Goal: Navigation & Orientation: Find specific page/section

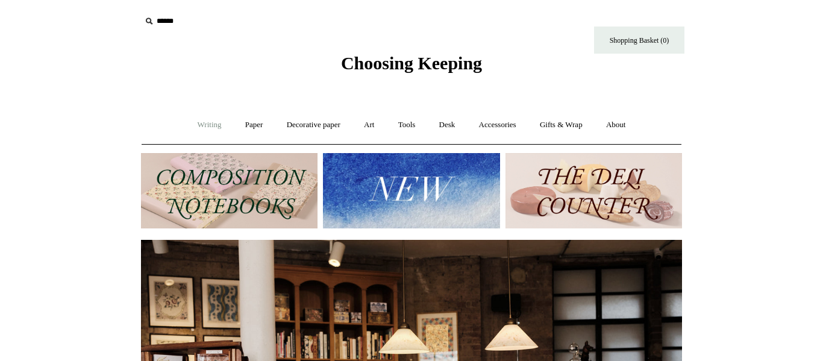
click at [206, 128] on link "Writing +" at bounding box center [210, 125] width 46 height 32
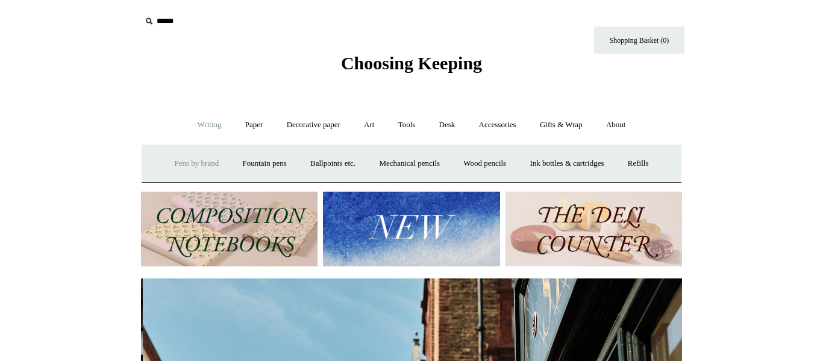
scroll to position [0, 541]
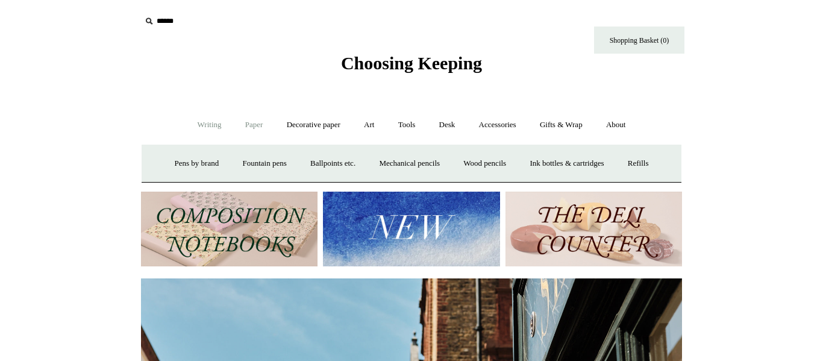
click at [260, 122] on link "Paper +" at bounding box center [254, 125] width 40 height 32
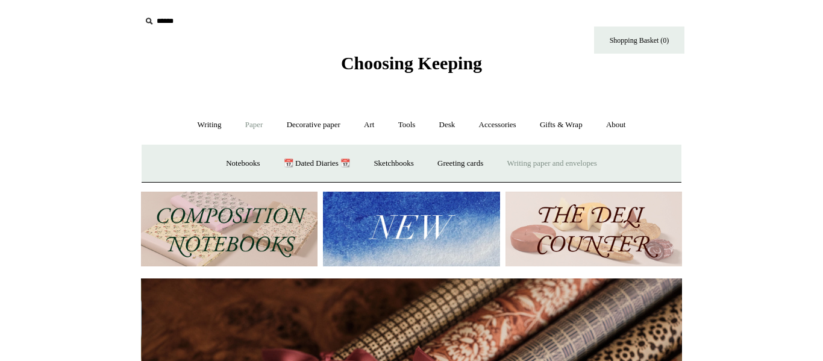
scroll to position [0, 1082]
click at [549, 164] on link "Writing paper and envelopes +" at bounding box center [551, 164] width 111 height 32
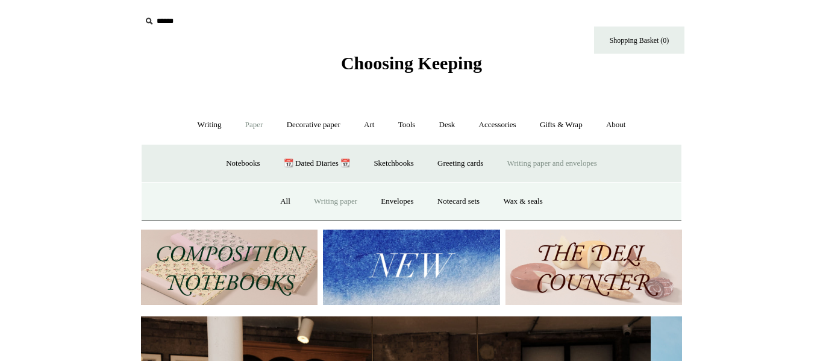
click at [335, 204] on link "Writing paper" at bounding box center [335, 201] width 65 height 32
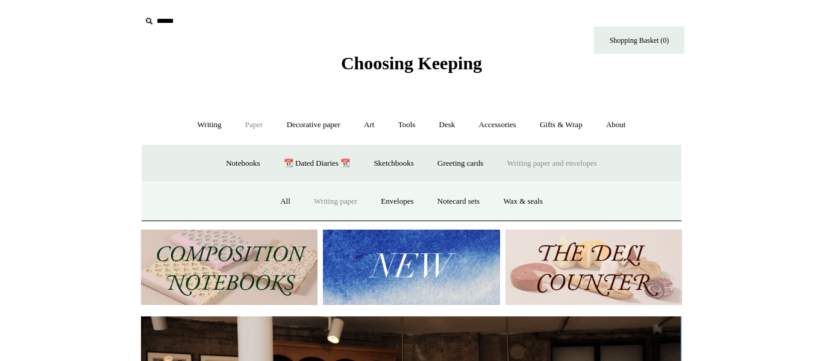
scroll to position [0, 0]
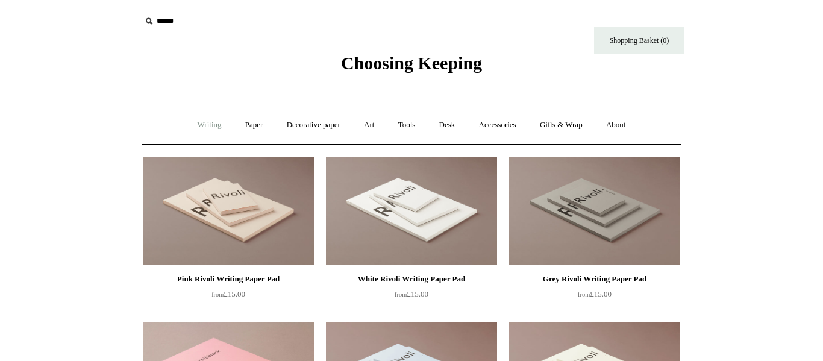
click at [199, 122] on link "Writing +" at bounding box center [210, 125] width 46 height 32
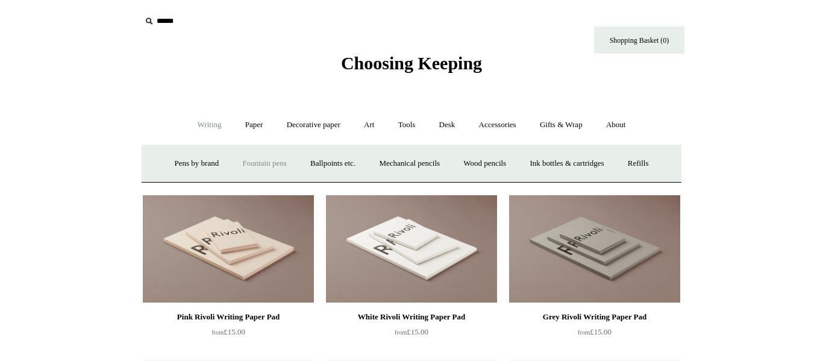
click at [235, 160] on link "Fountain pens +" at bounding box center [264, 164] width 66 height 32
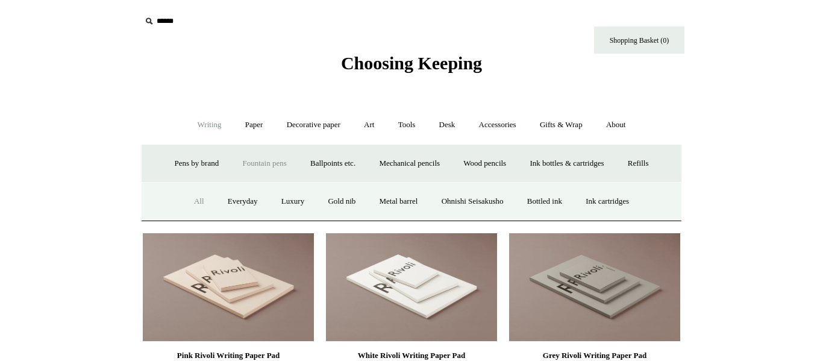
click at [185, 206] on link "All" at bounding box center [199, 201] width 32 height 32
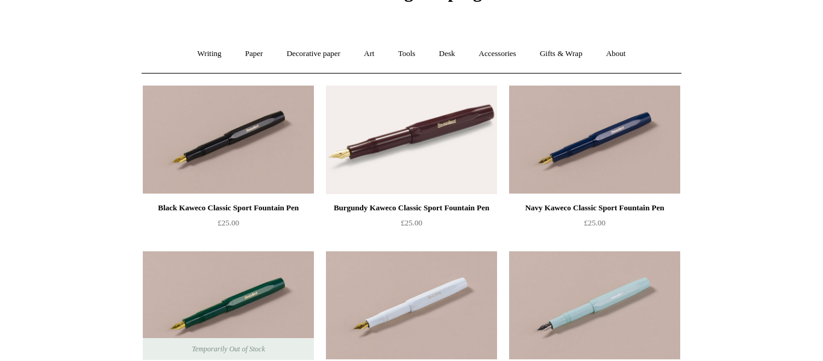
scroll to position [70, 0]
